Goal: Information Seeking & Learning: Learn about a topic

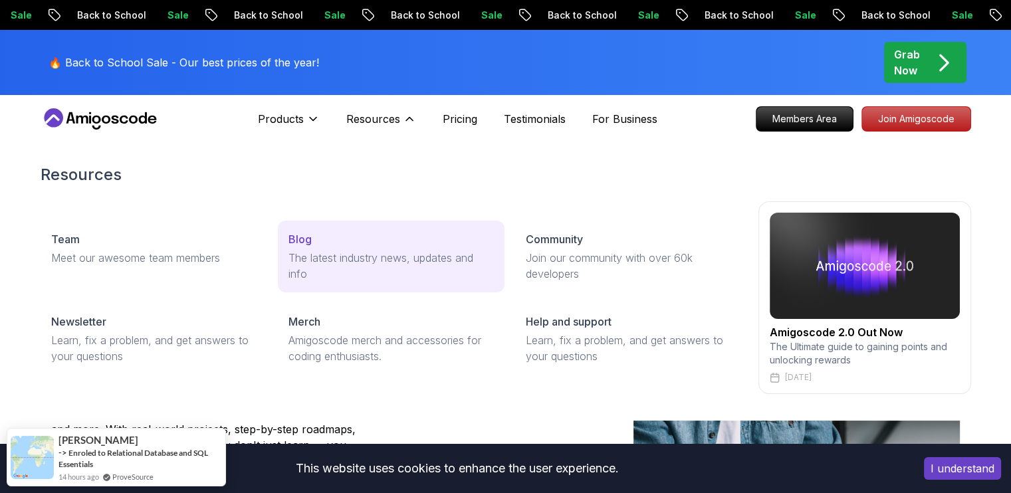
click at [293, 239] on p "Blog" at bounding box center [299, 239] width 23 height 16
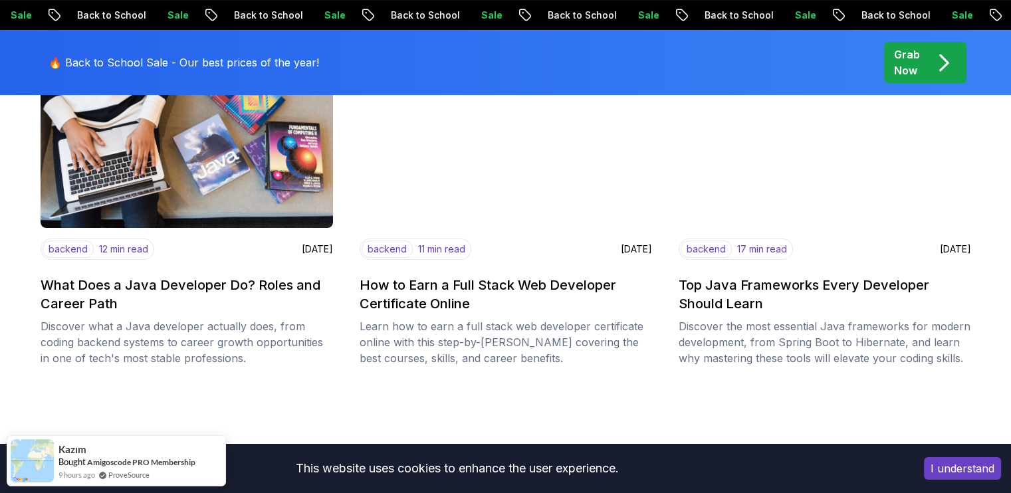
scroll to position [279, 0]
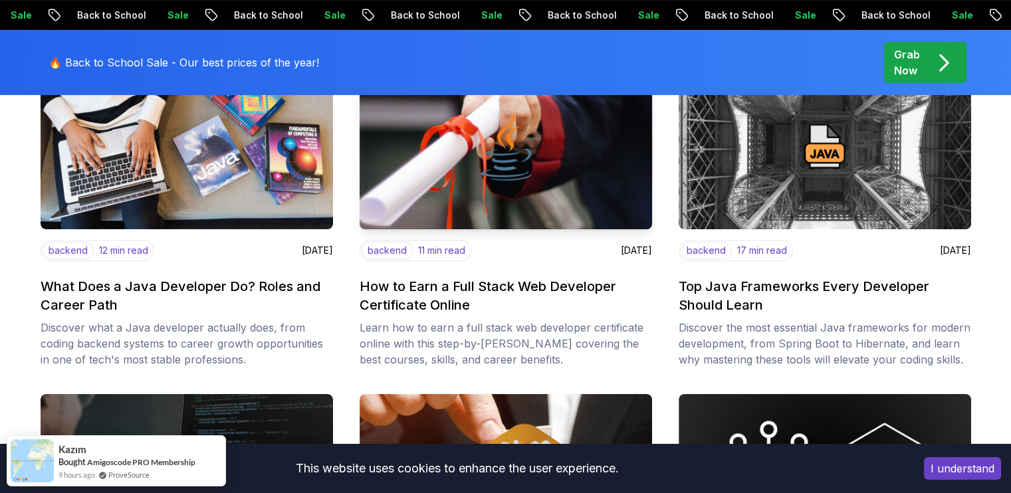
click at [402, 290] on h2 "How to Earn a Full Stack Web Developer Certificate Online" at bounding box center [506, 295] width 292 height 37
click at [401, 288] on h2 "How to Earn a Full Stack Web Developer Certificate Online" at bounding box center [506, 295] width 292 height 37
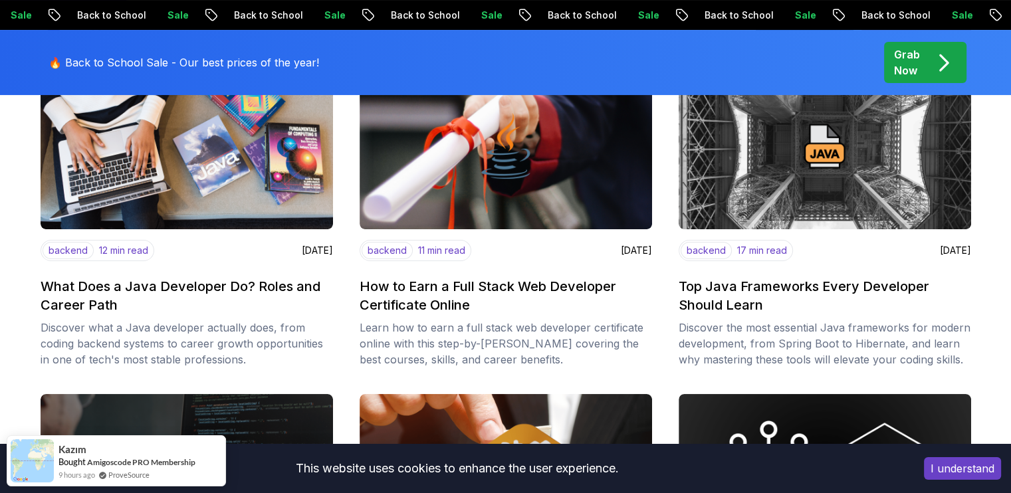
click at [0, 0] on img at bounding box center [0, 0] width 0 height 0
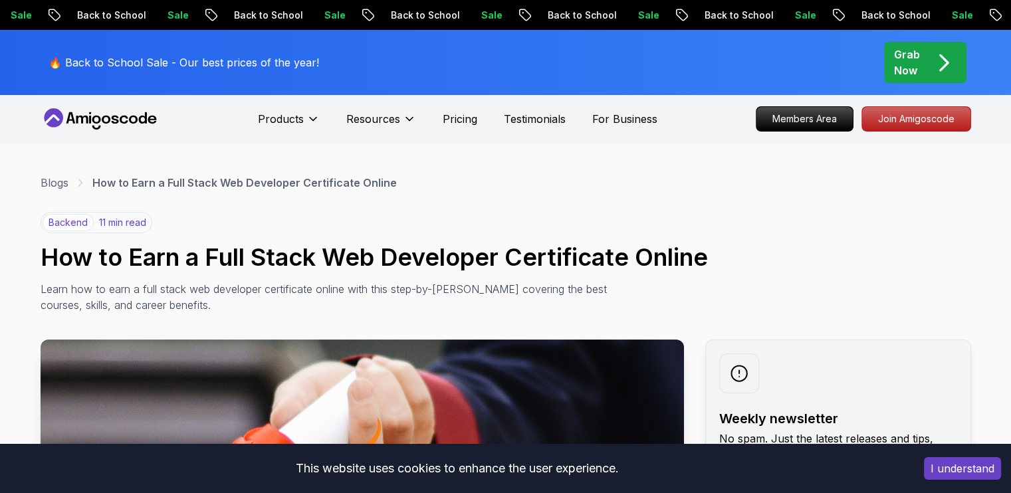
click at [553, 183] on div "Blogs How to Earn a Full Stack Web Developer Certificate Online" at bounding box center [506, 183] width 931 height 16
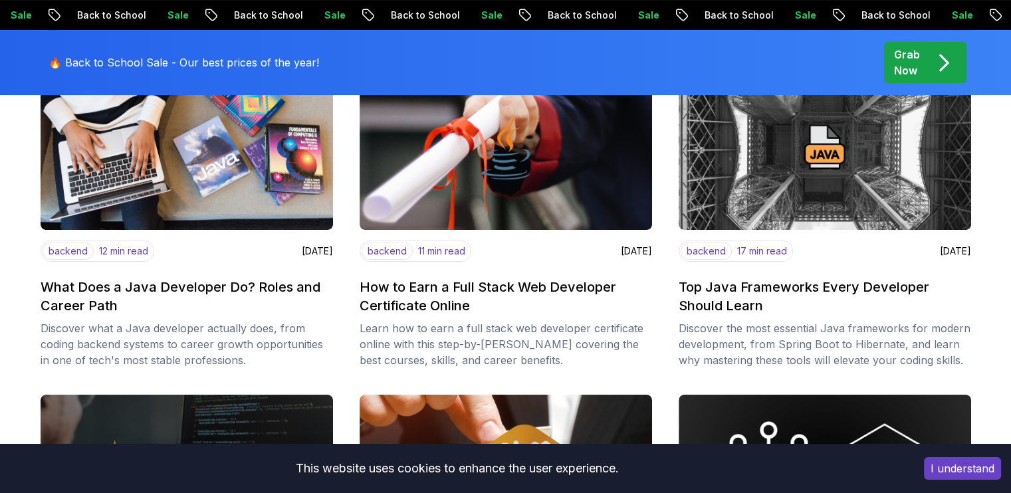
scroll to position [279, 0]
